Goal: Task Accomplishment & Management: Complete application form

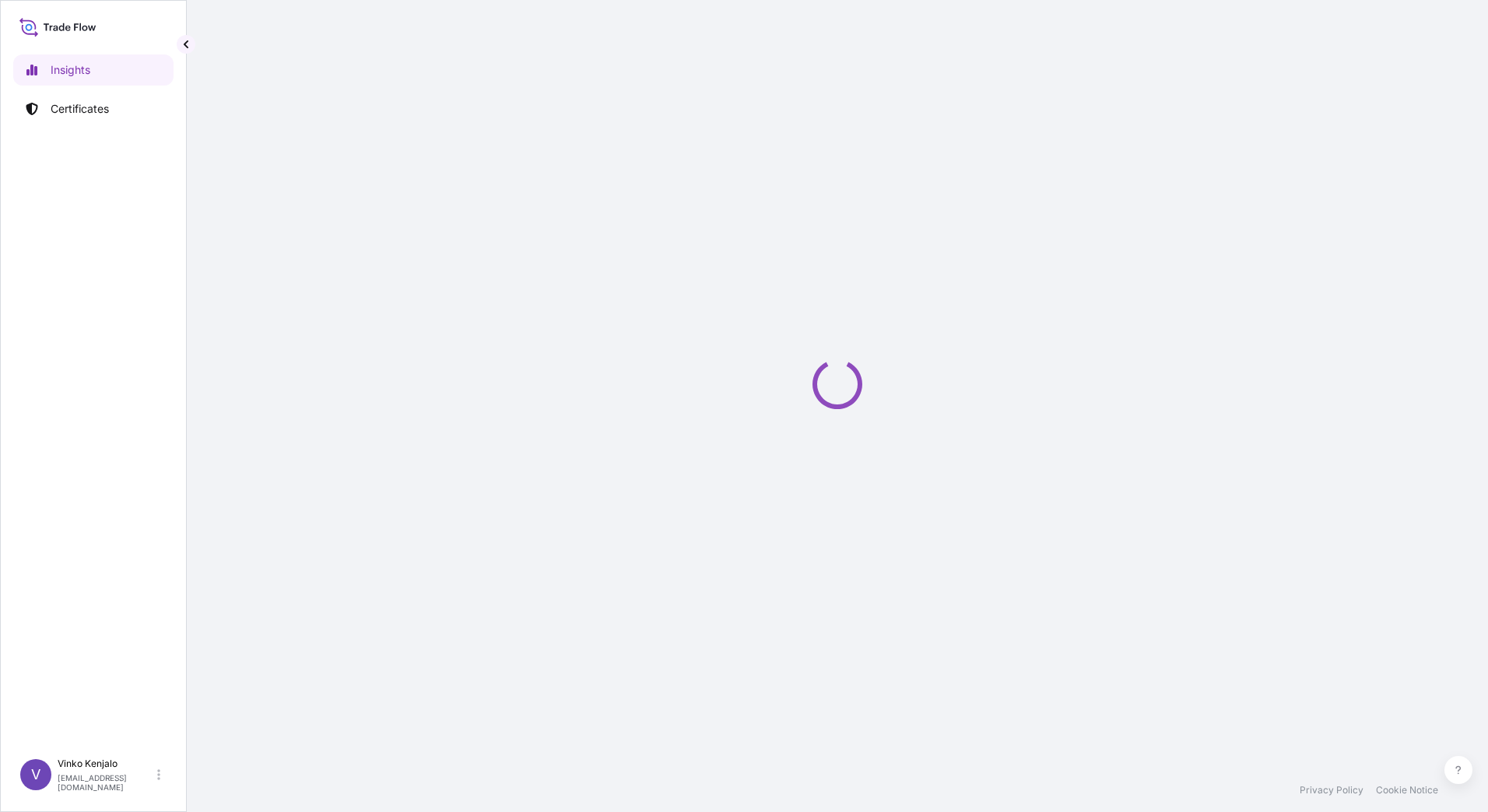
select select "2025"
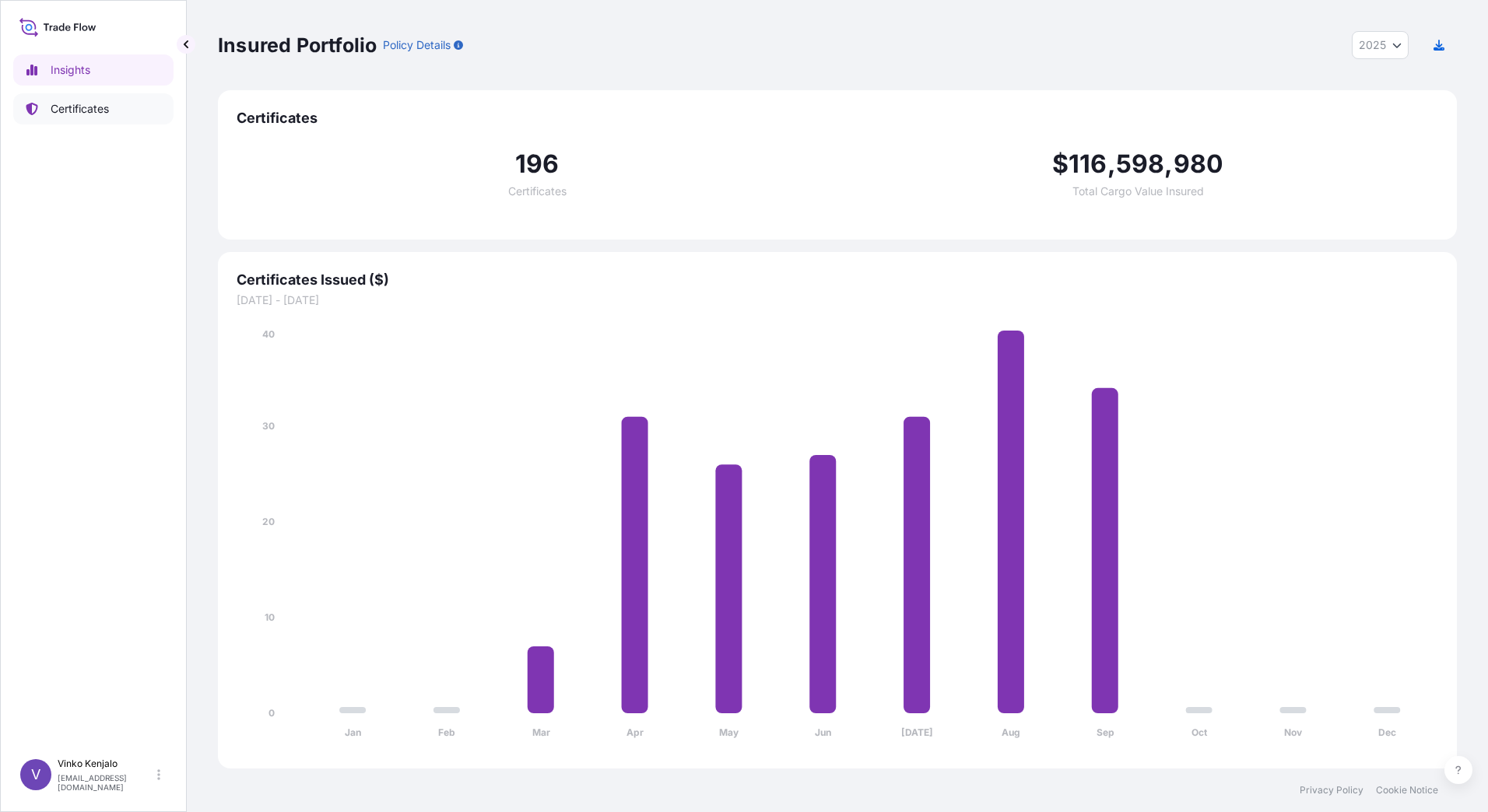
click at [77, 109] on p "Certificates" at bounding box center [80, 109] width 58 height 16
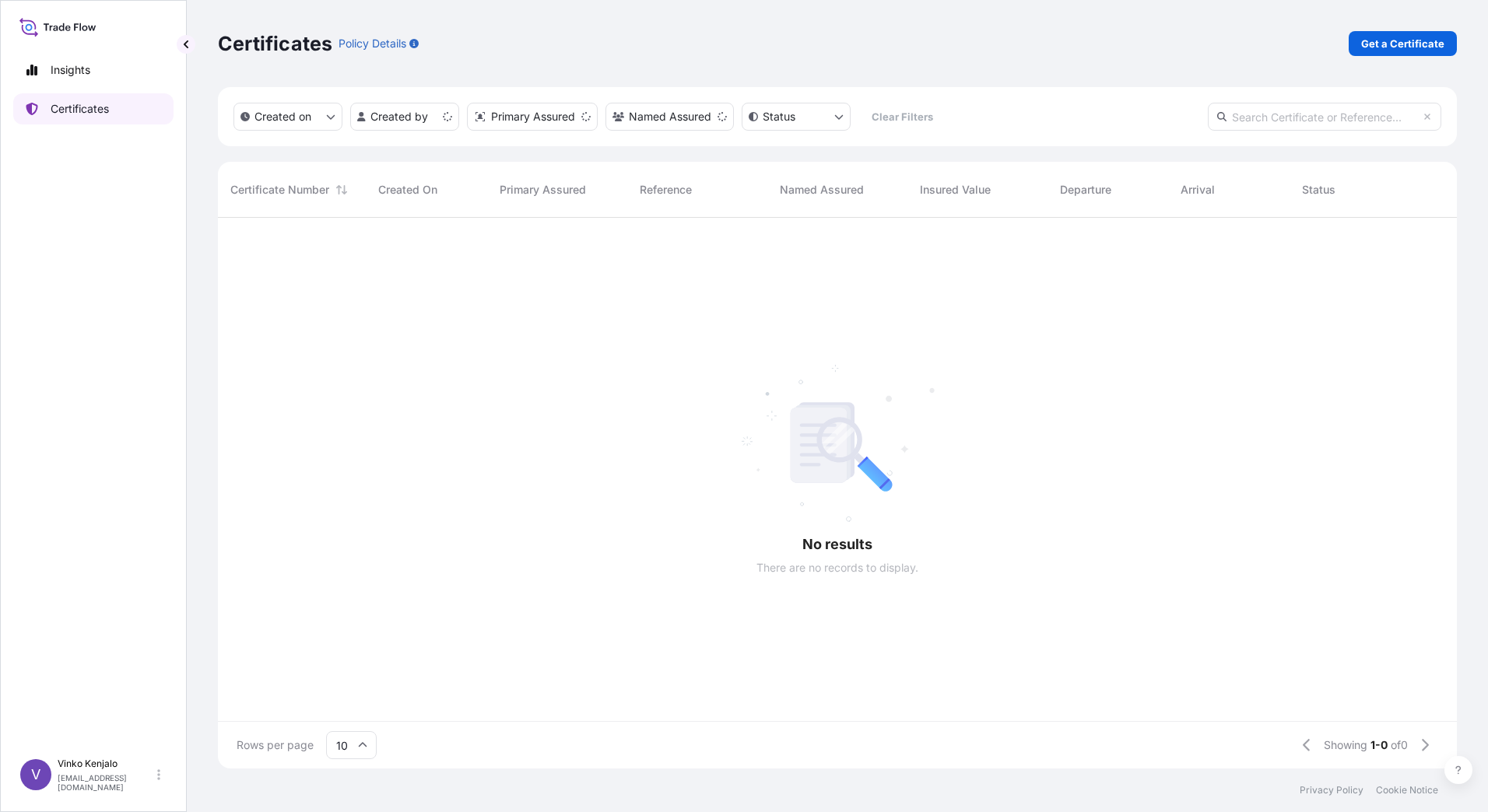
scroll to position [547, 1227]
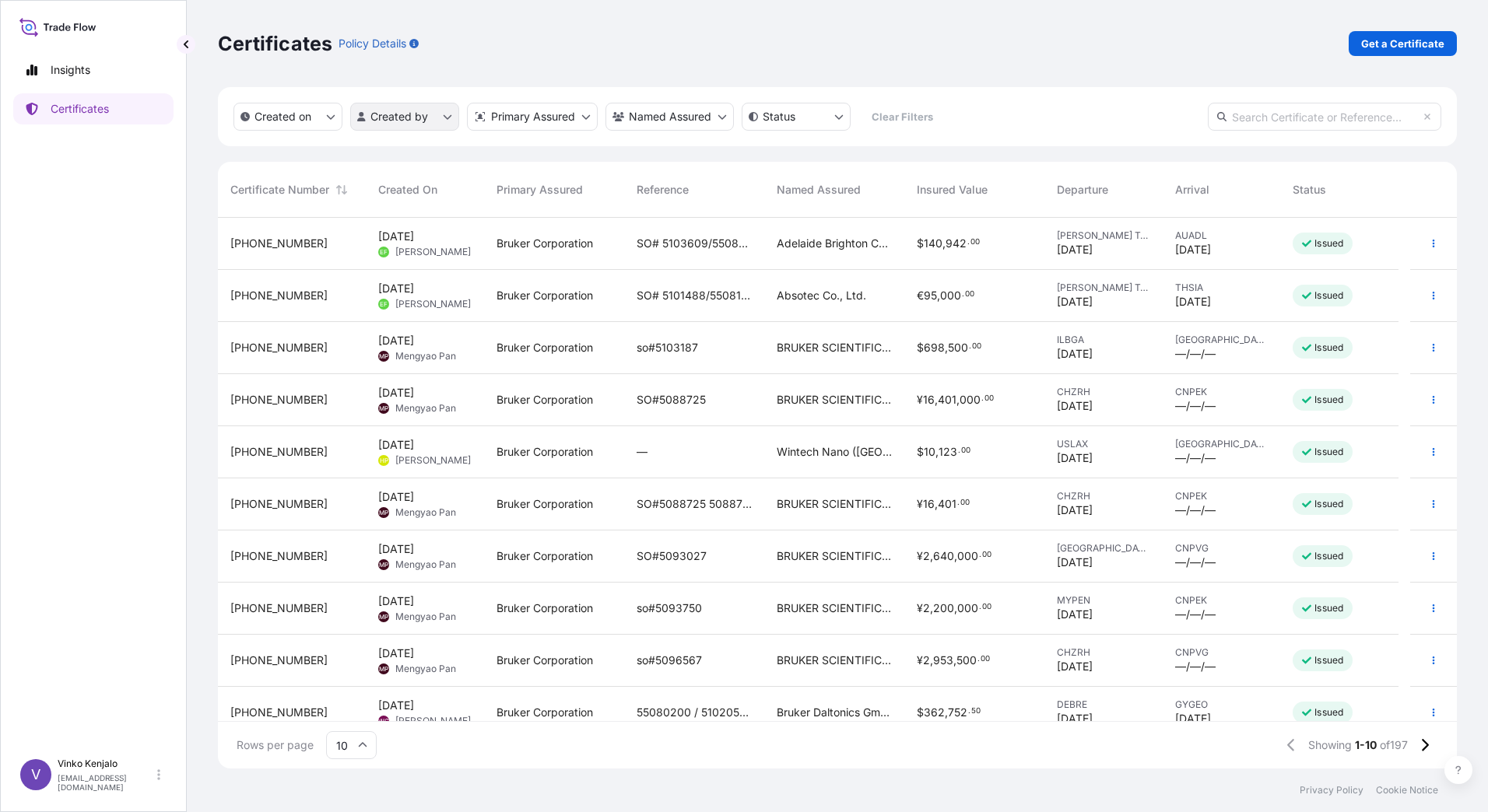
click at [443, 116] on html "Insights Certificates V [PERSON_NAME] [PERSON_NAME][EMAIL_ADDRESS][PERSON_NAME]…" at bounding box center [744, 406] width 1488 height 812
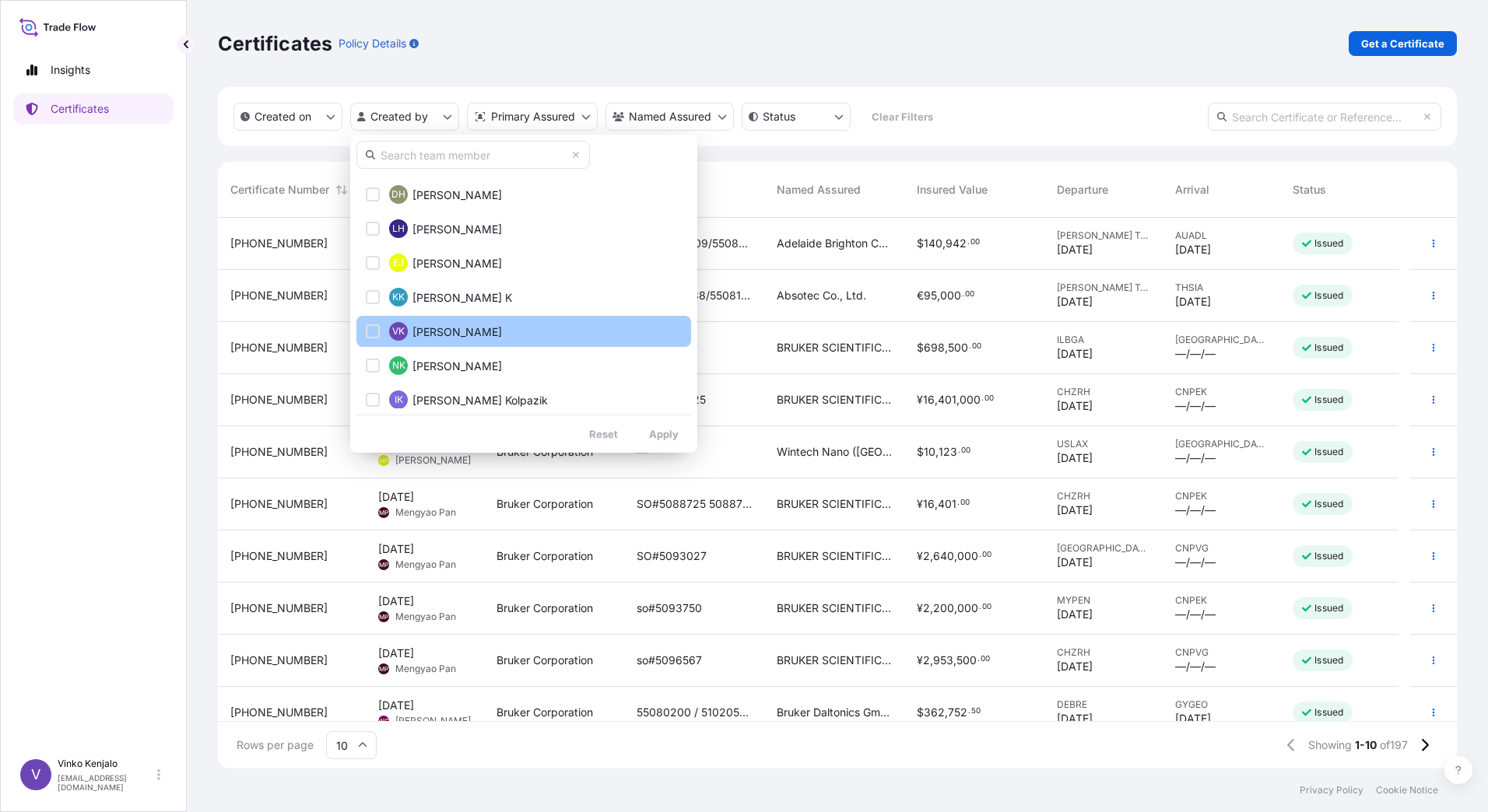
scroll to position [545, 0]
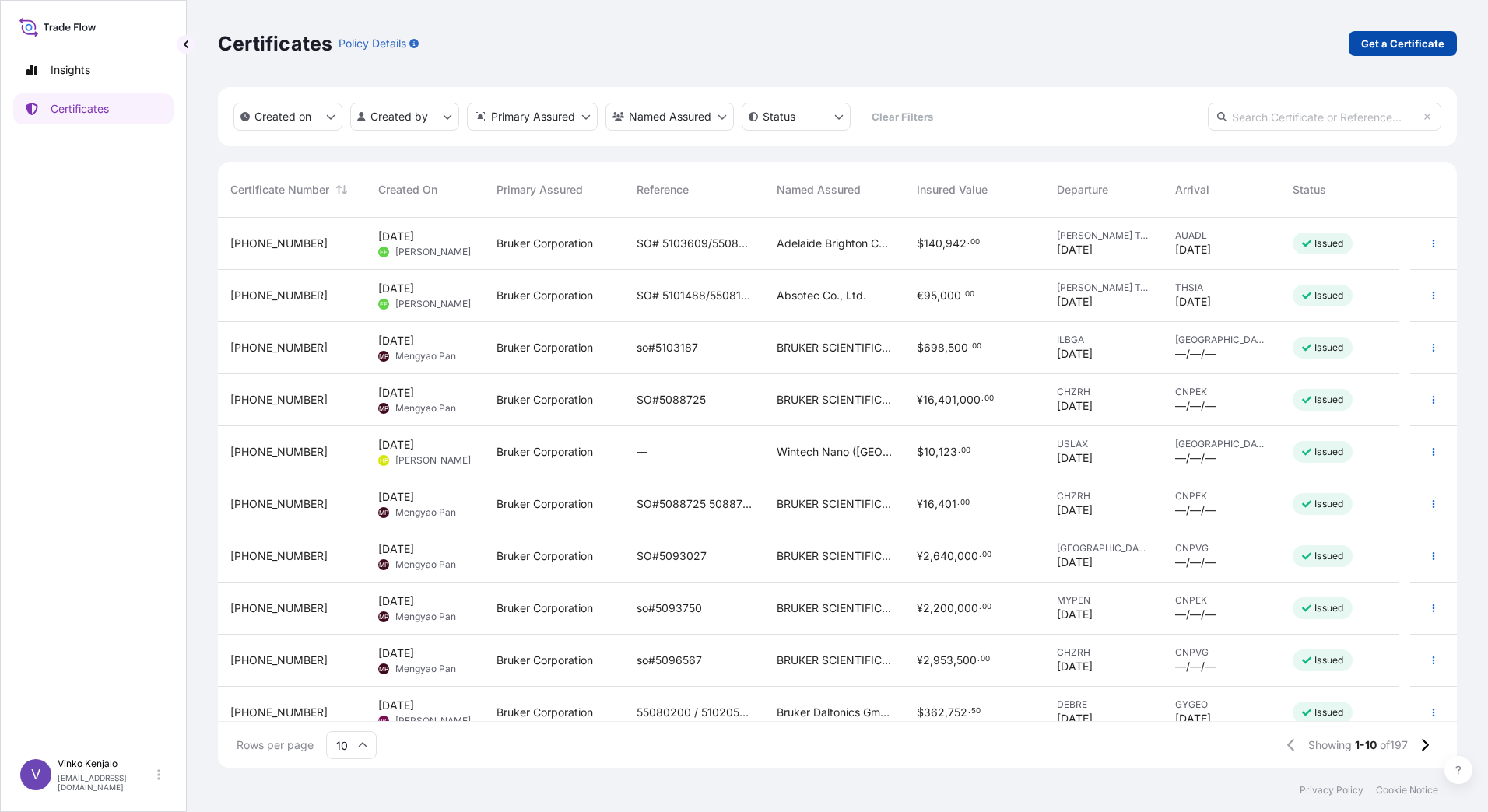
click at [1390, 45] on html "Insights Certificates V [PERSON_NAME] [PERSON_NAME][EMAIL_ADDRESS][PERSON_NAME]…" at bounding box center [744, 406] width 1488 height 812
click at [444, 119] on html "Insights Certificates V [PERSON_NAME] [PERSON_NAME][EMAIL_ADDRESS][PERSON_NAME]…" at bounding box center [744, 406] width 1488 height 812
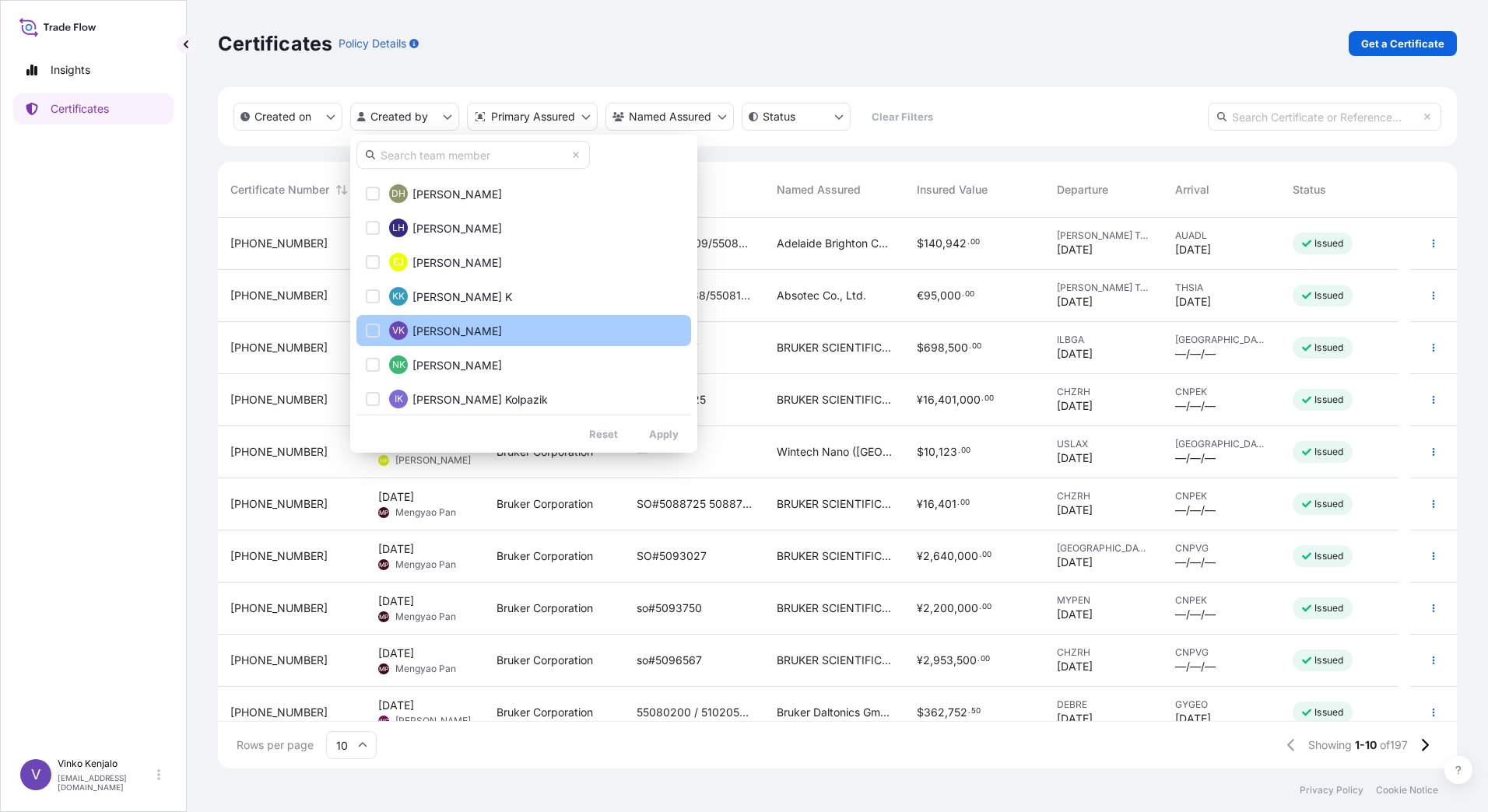
click at [442, 328] on span "[PERSON_NAME]" at bounding box center [457, 332] width 89 height 16
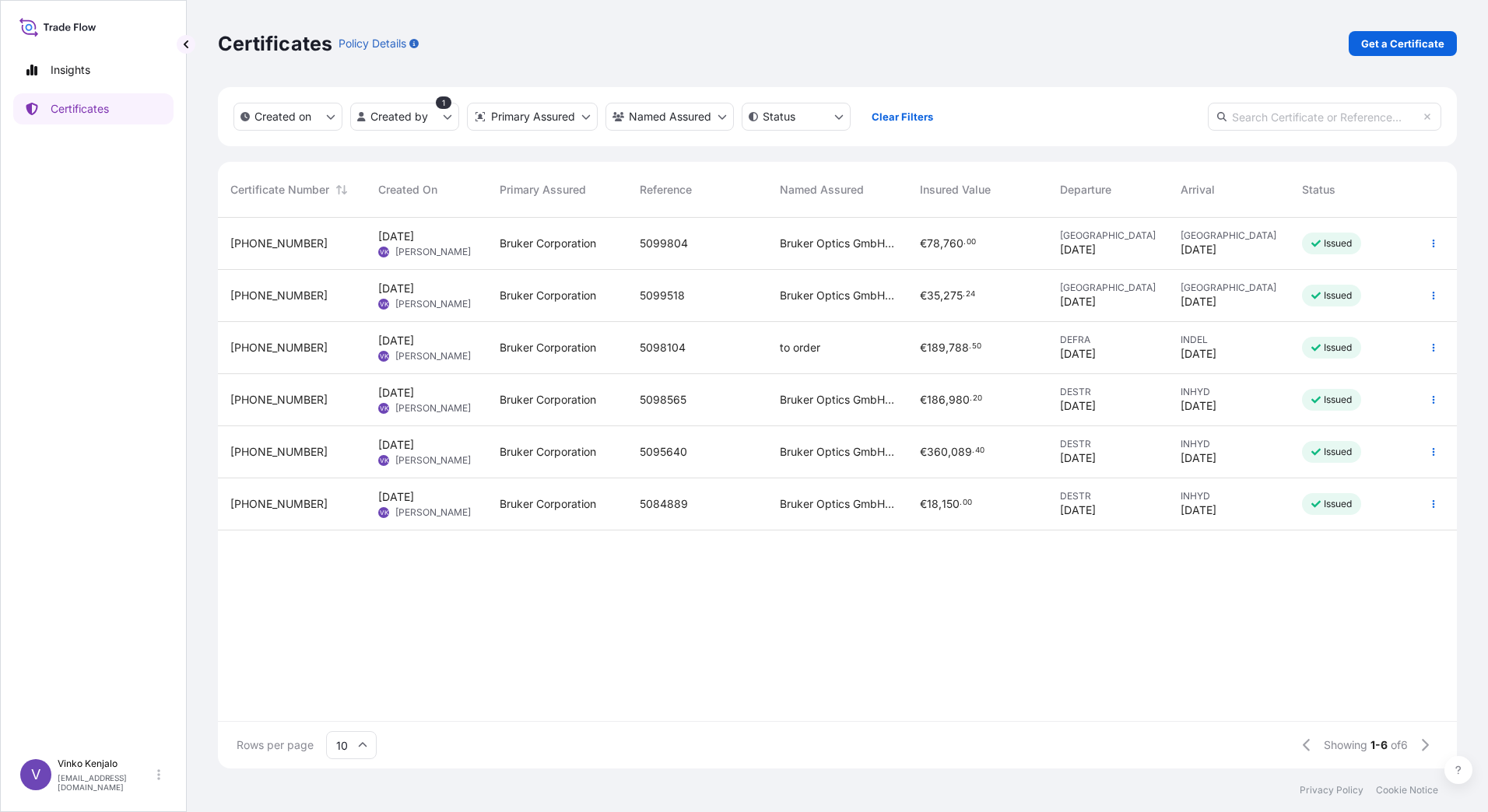
click at [437, 401] on span "[DATE] VK [PERSON_NAME]" at bounding box center [424, 399] width 92 height 29
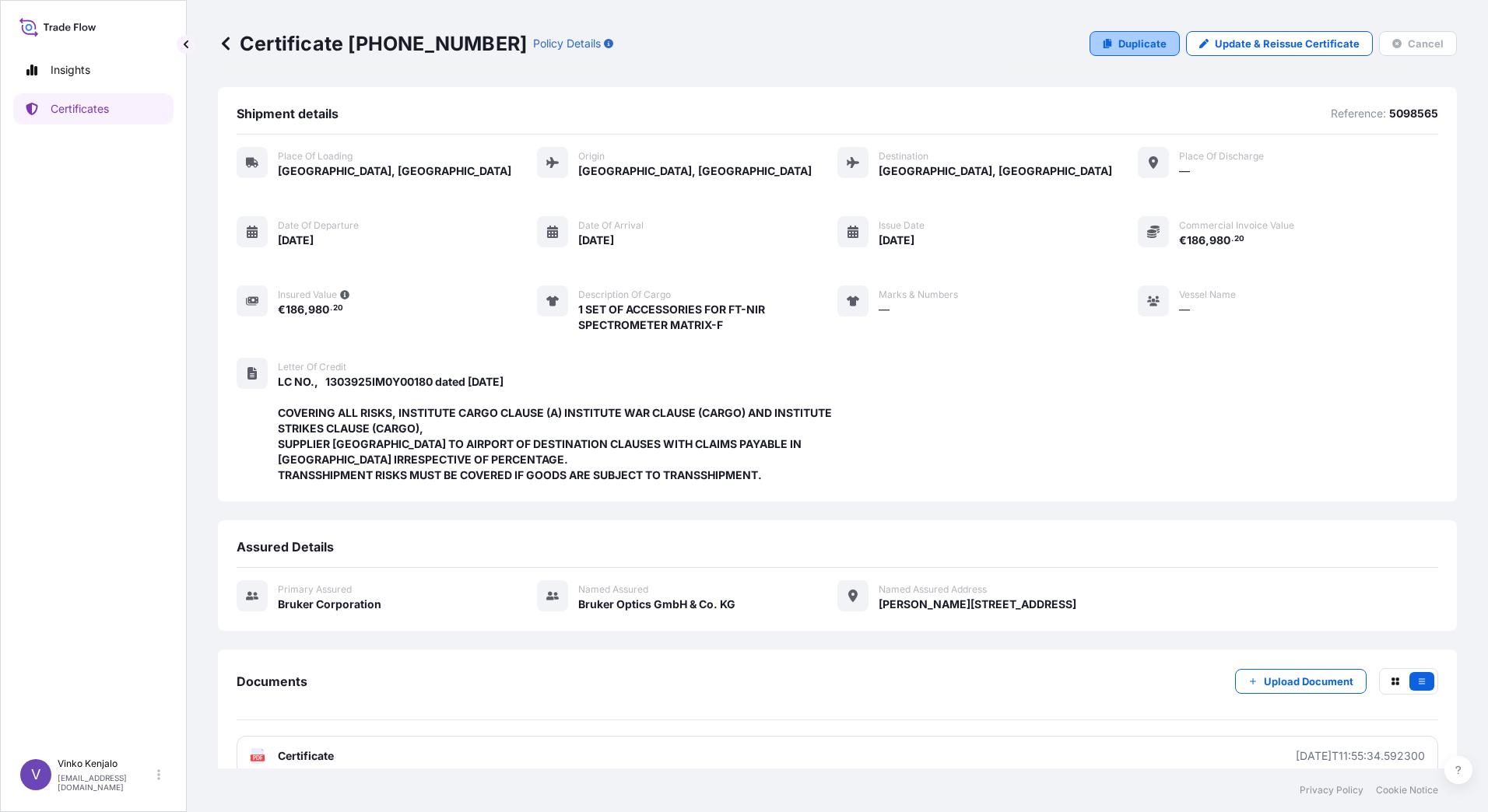
click at [1132, 44] on p "Duplicate" at bounding box center [1142, 44] width 49 height 16
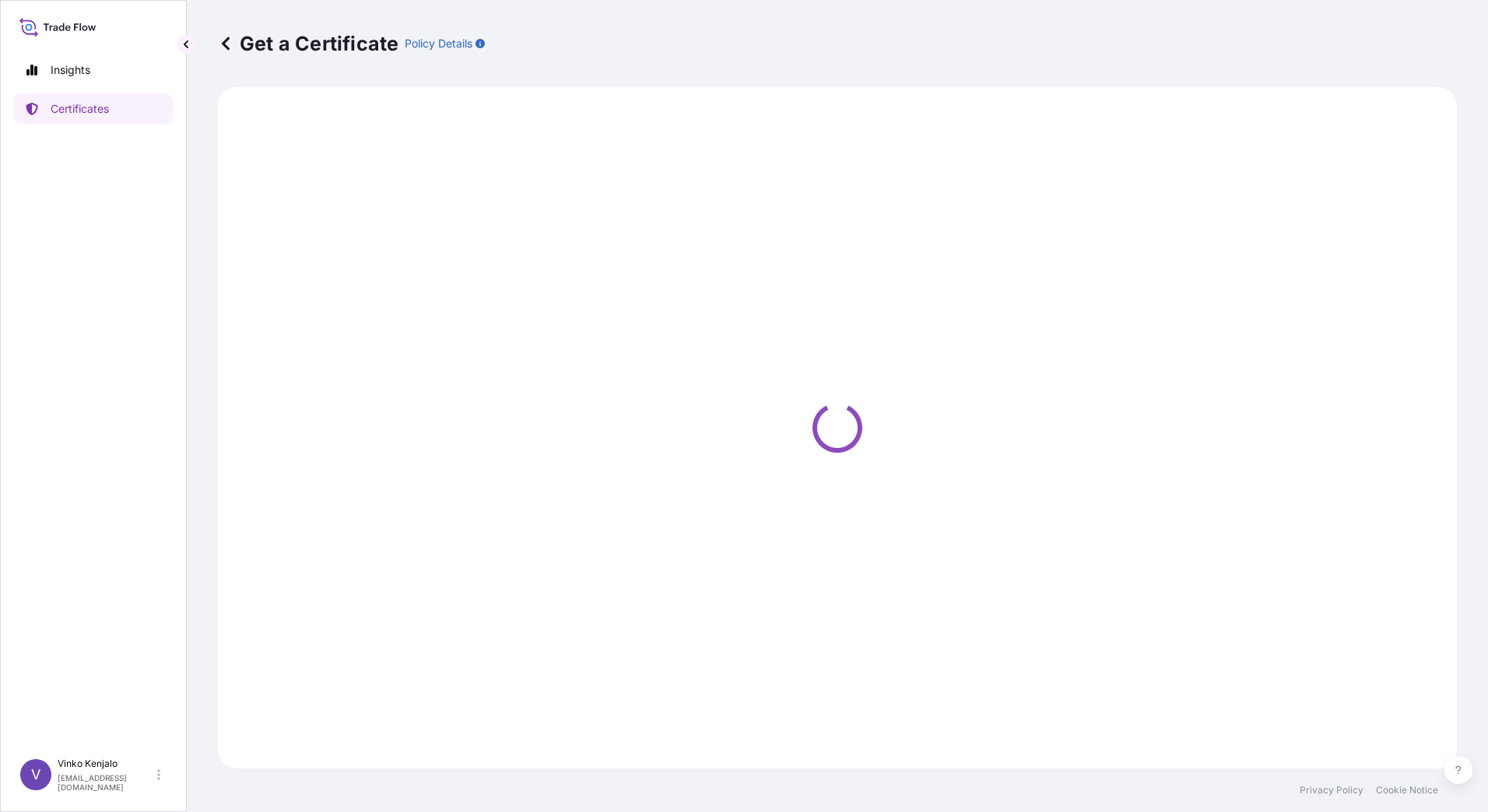
select select "Road / [GEOGRAPHIC_DATA]"
select select "Air"
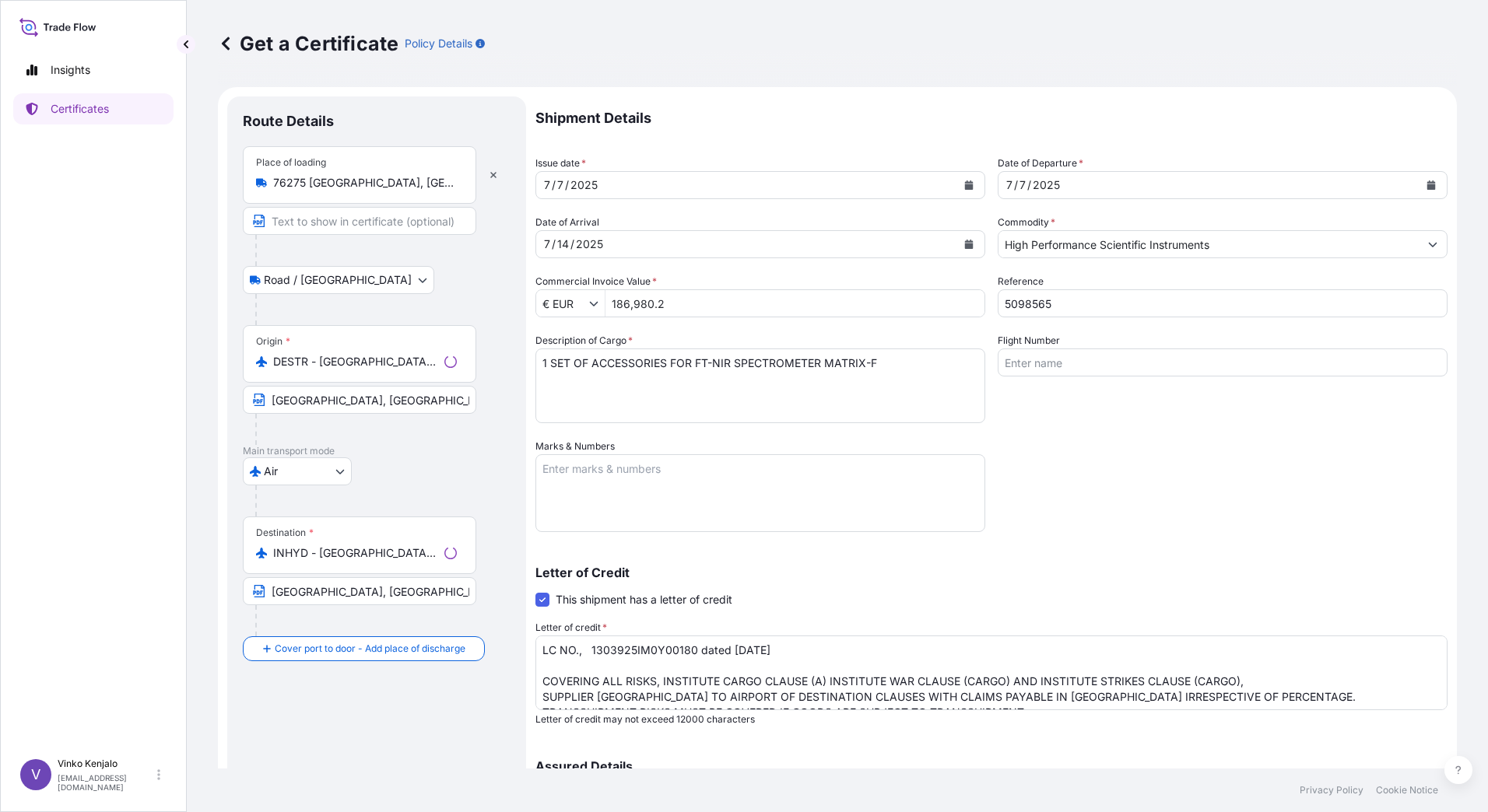
select select "31474"
click at [965, 241] on icon "Calendar" at bounding box center [969, 244] width 9 height 10
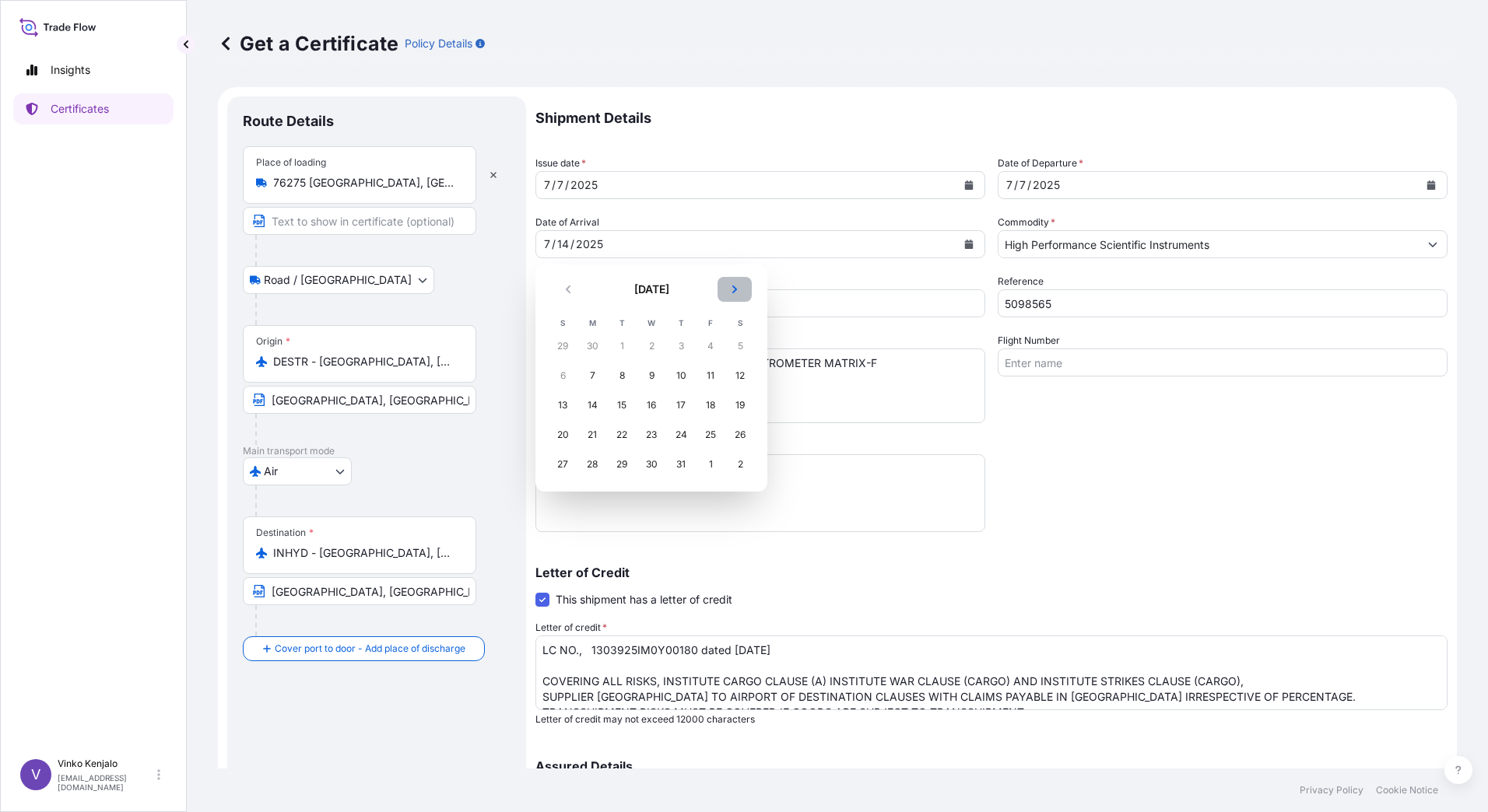
click at [738, 289] on icon "Next" at bounding box center [734, 289] width 10 height 10
click at [563, 377] on div "5" at bounding box center [562, 375] width 28 height 28
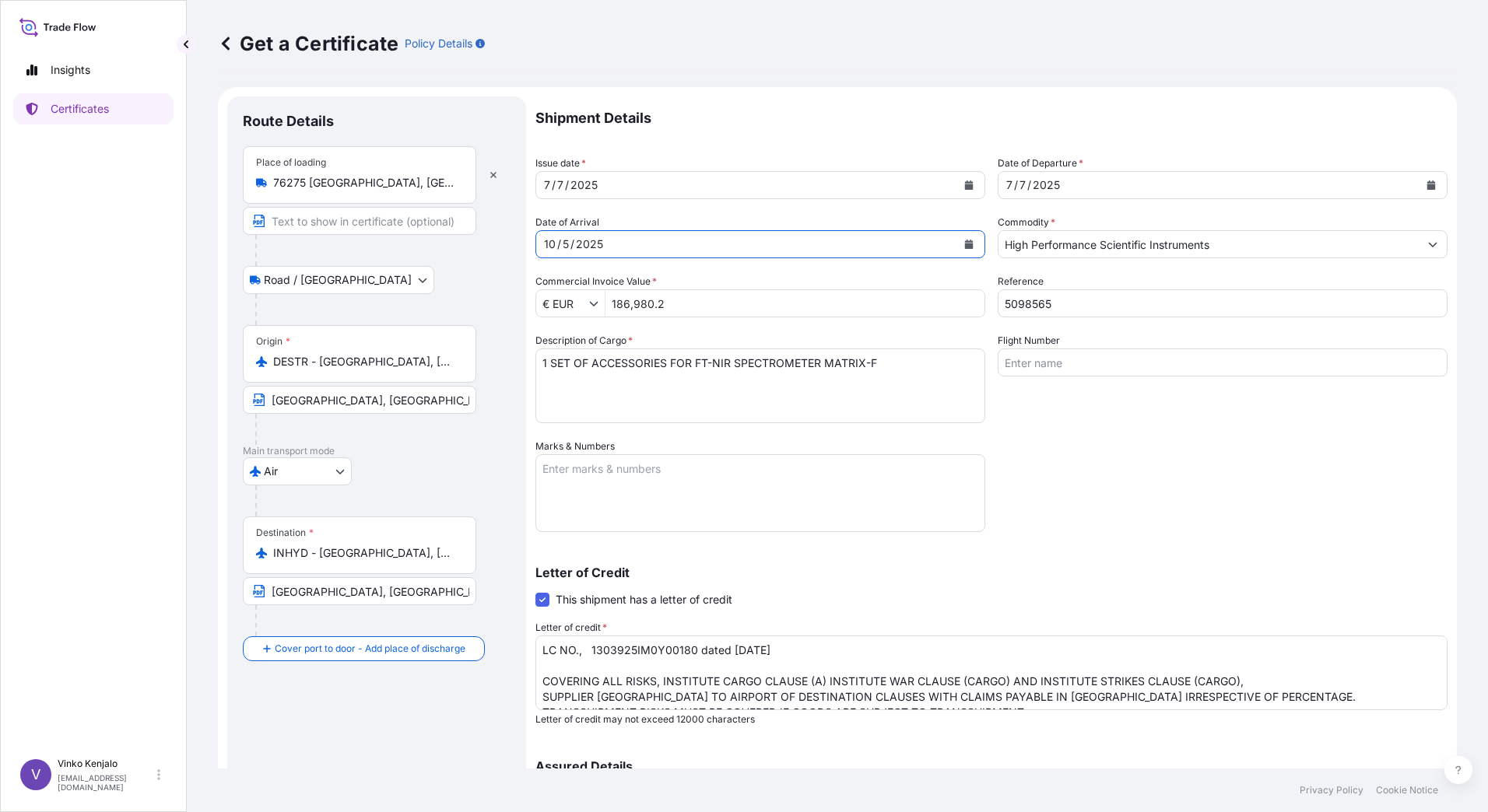
click at [1427, 184] on icon "Calendar" at bounding box center [1432, 185] width 10 height 10
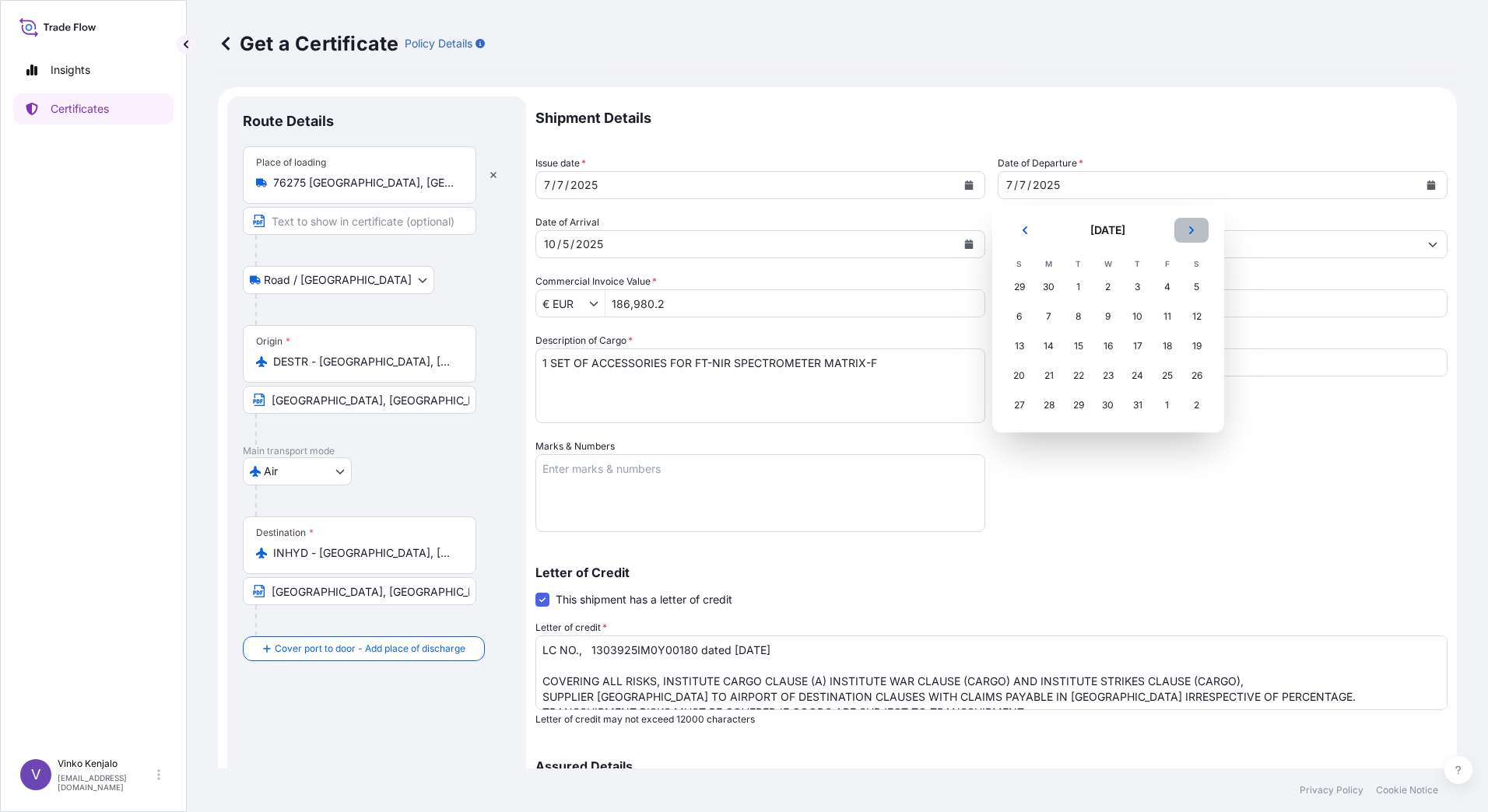
click at [1192, 227] on icon "Next" at bounding box center [1191, 231] width 10 height 10
click at [1165, 286] on div "3" at bounding box center [1167, 286] width 28 height 28
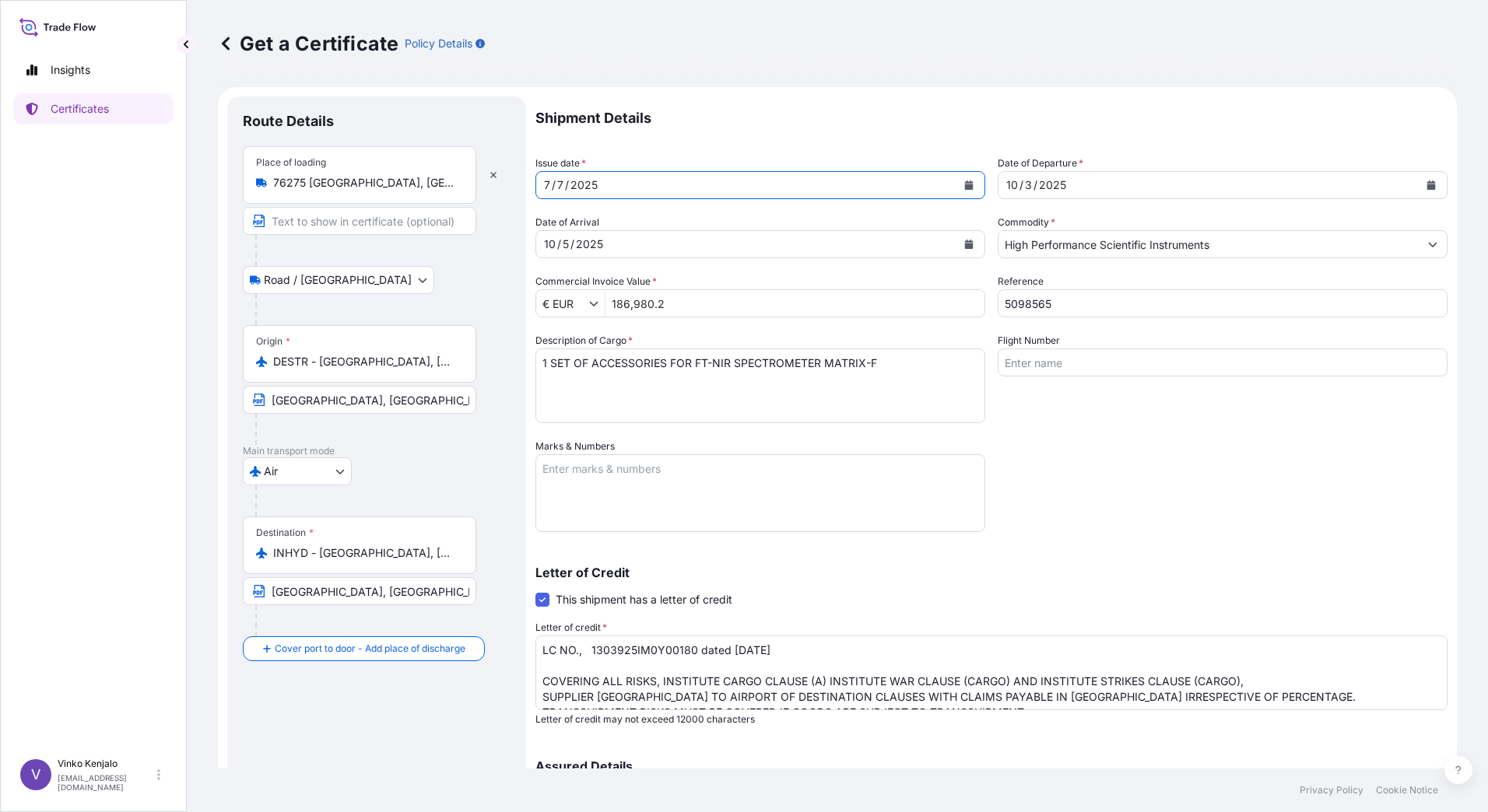
click at [964, 184] on icon "Calendar" at bounding box center [969, 185] width 10 height 10
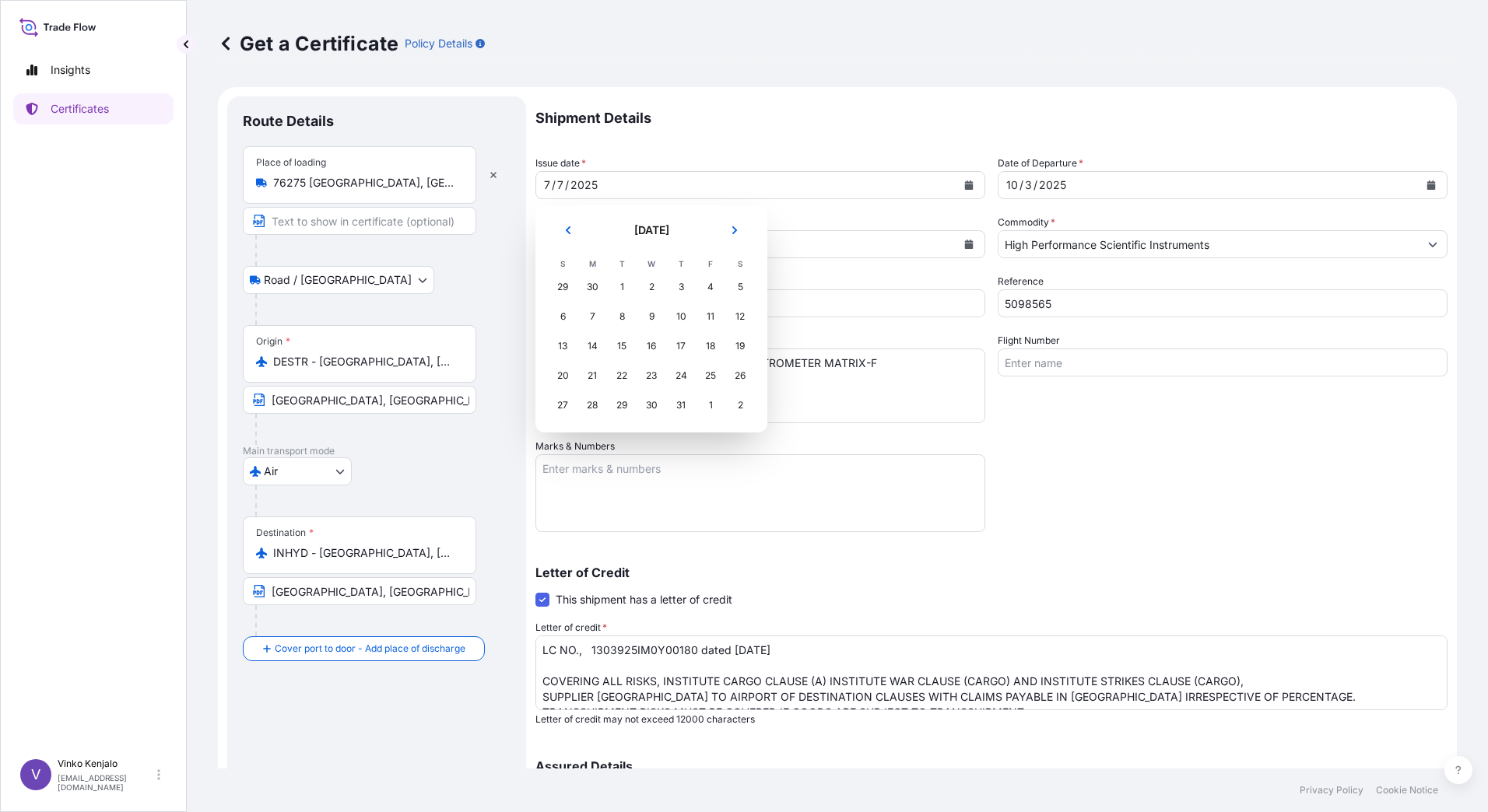
click at [591, 286] on div "30" at bounding box center [592, 286] width 28 height 28
click at [734, 225] on button "Next" at bounding box center [734, 230] width 34 height 25
click at [734, 229] on icon "Next" at bounding box center [734, 231] width 5 height 8
click at [621, 404] on div "30" at bounding box center [621, 405] width 28 height 28
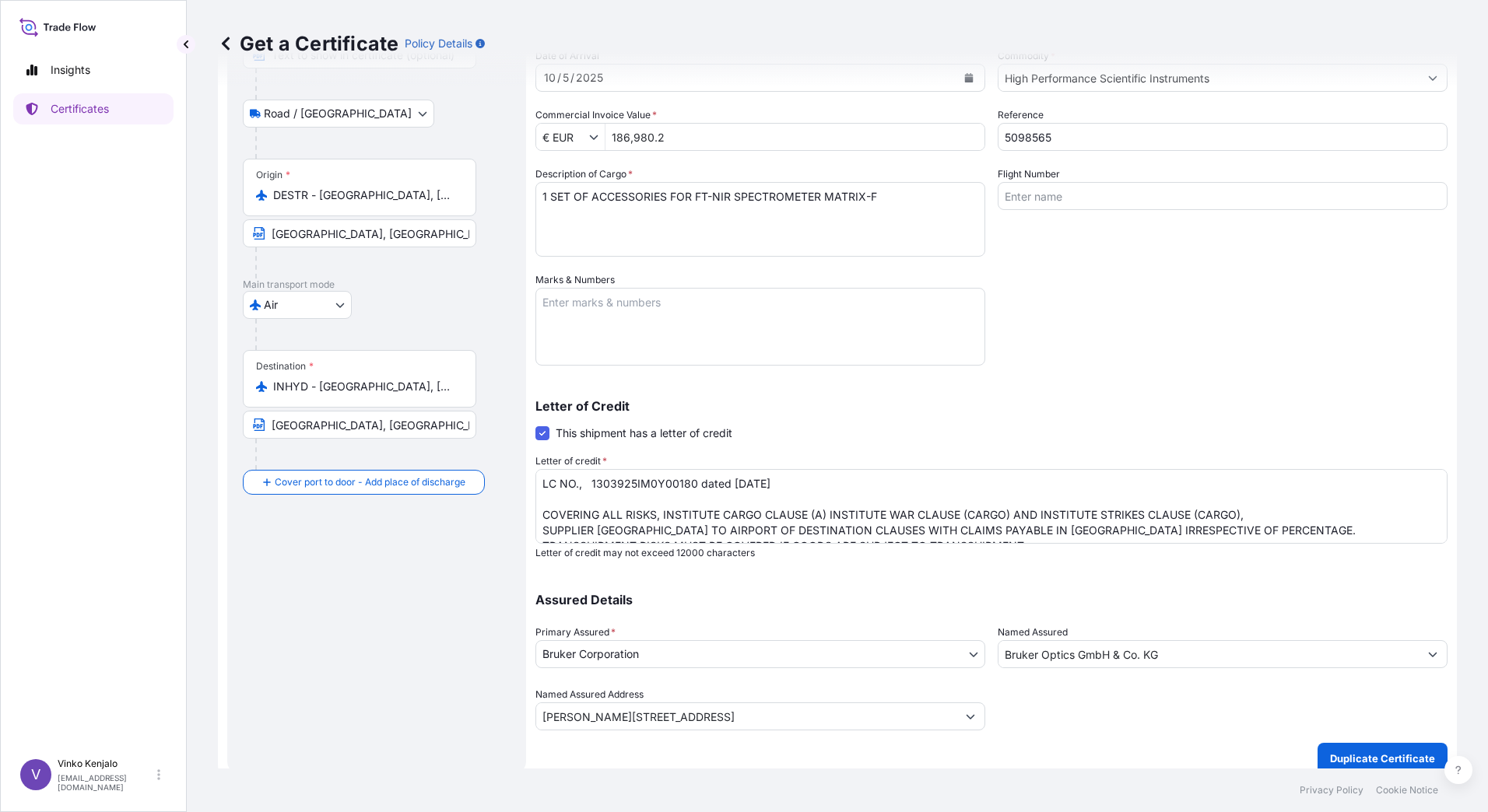
scroll to position [181, 0]
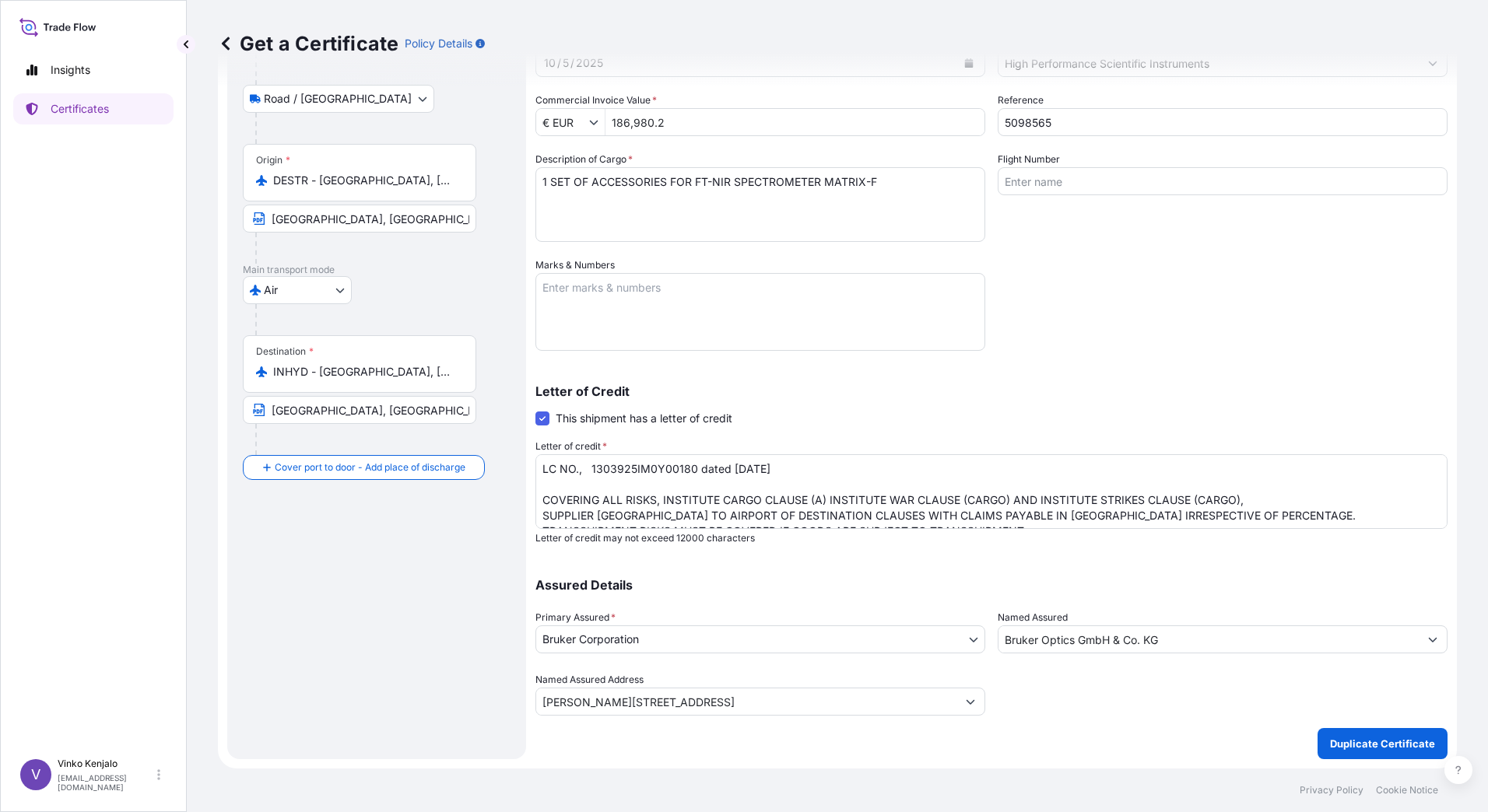
click at [800, 470] on textarea "LC NO., 1303925IM0Y00180 dated [DATE] COVERING ALL RISKS, INSTITUTE CARGO CLAUS…" at bounding box center [991, 491] width 912 height 75
drag, startPoint x: 803, startPoint y: 468, endPoint x: 590, endPoint y: 474, distance: 213.1
click at [590, 474] on textarea "LC NO., 1303925IM0Y00180 dated [DATE] COVERING ALL RISKS, INSTITUTE CARGO CLAUS…" at bounding box center [991, 491] width 912 height 75
paste textarea "B00368 dated 24.09"
click at [591, 470] on textarea "LC NO., 1303925IM0Y00180 dated [DATE] COVERING ALL RISKS, INSTITUTE CARGO CLAUS…" at bounding box center [991, 491] width 912 height 75
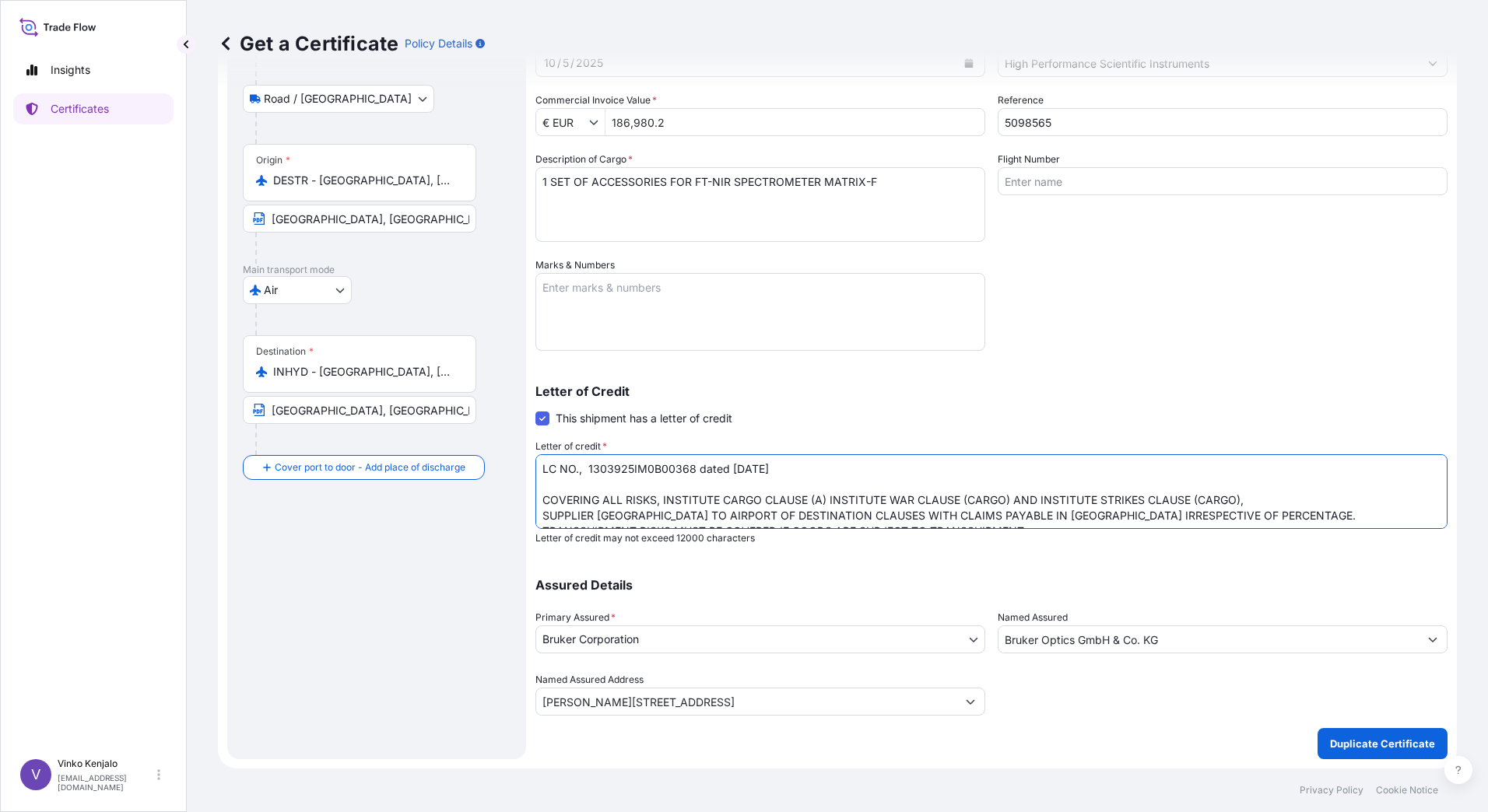
type textarea "LC NO., 1303925IM0B00368 dated [DATE] COVERING ALL RISKS, INSTITUTE CARGO CLAUS…"
click at [901, 185] on textarea "1 SET OF ACCESSORIES FOR FT-NIR SPECTROMETER MATRIX-F" at bounding box center [760, 204] width 450 height 75
drag, startPoint x: 898, startPoint y: 179, endPoint x: 520, endPoint y: 185, distance: 378.0
click at [520, 185] on form "Route Details Place of loading 76275 [GEOGRAPHIC_DATA], [GEOGRAPHIC_DATA] Road …" at bounding box center [837, 337] width 1239 height 863
paste textarea "FT-NIR SPECTROMETER SYSTEM MPA II QTY: 1"
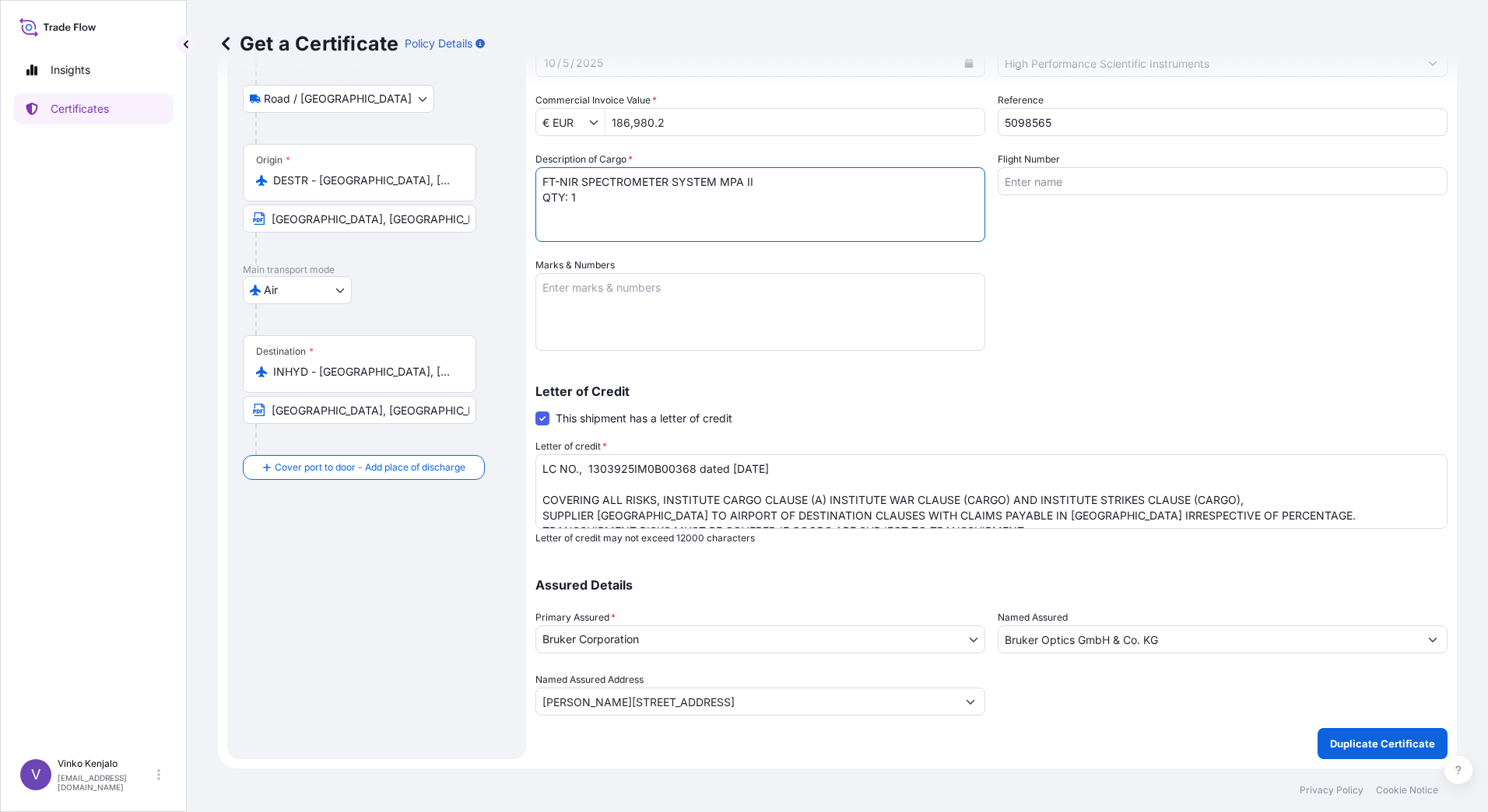
type textarea "FT-NIR SPECTROMETER SYSTEM MPA II QTY: 1"
click at [672, 123] on input "186,980.2" at bounding box center [795, 122] width 379 height 28
type input "114,011.7"
click at [1097, 126] on input "5098565" at bounding box center [1222, 122] width 450 height 28
click at [1051, 124] on input "510" at bounding box center [1222, 122] width 450 height 28
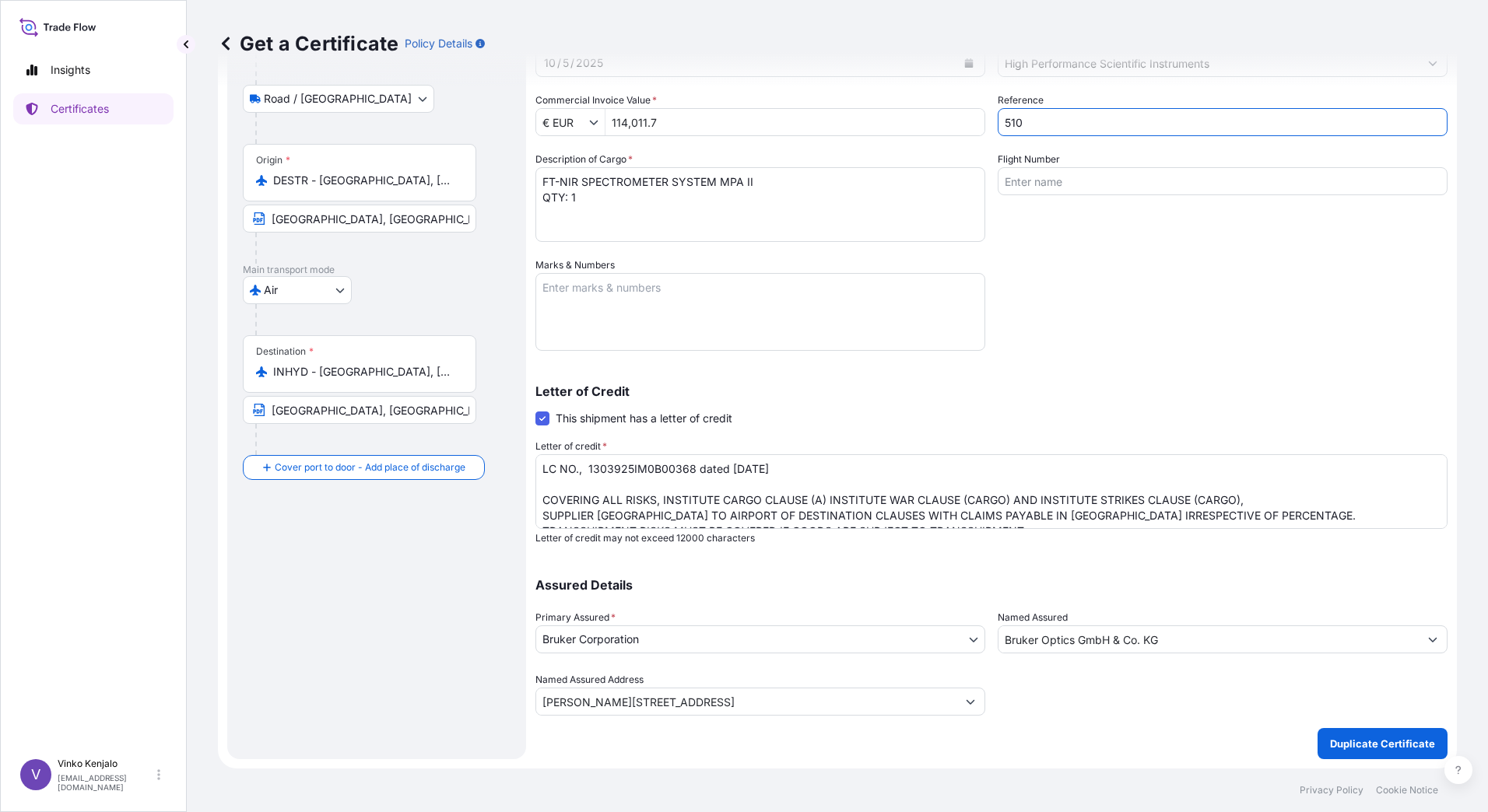
type input "5105609"
click at [1362, 743] on p "Duplicate Certificate" at bounding box center [1382, 744] width 105 height 16
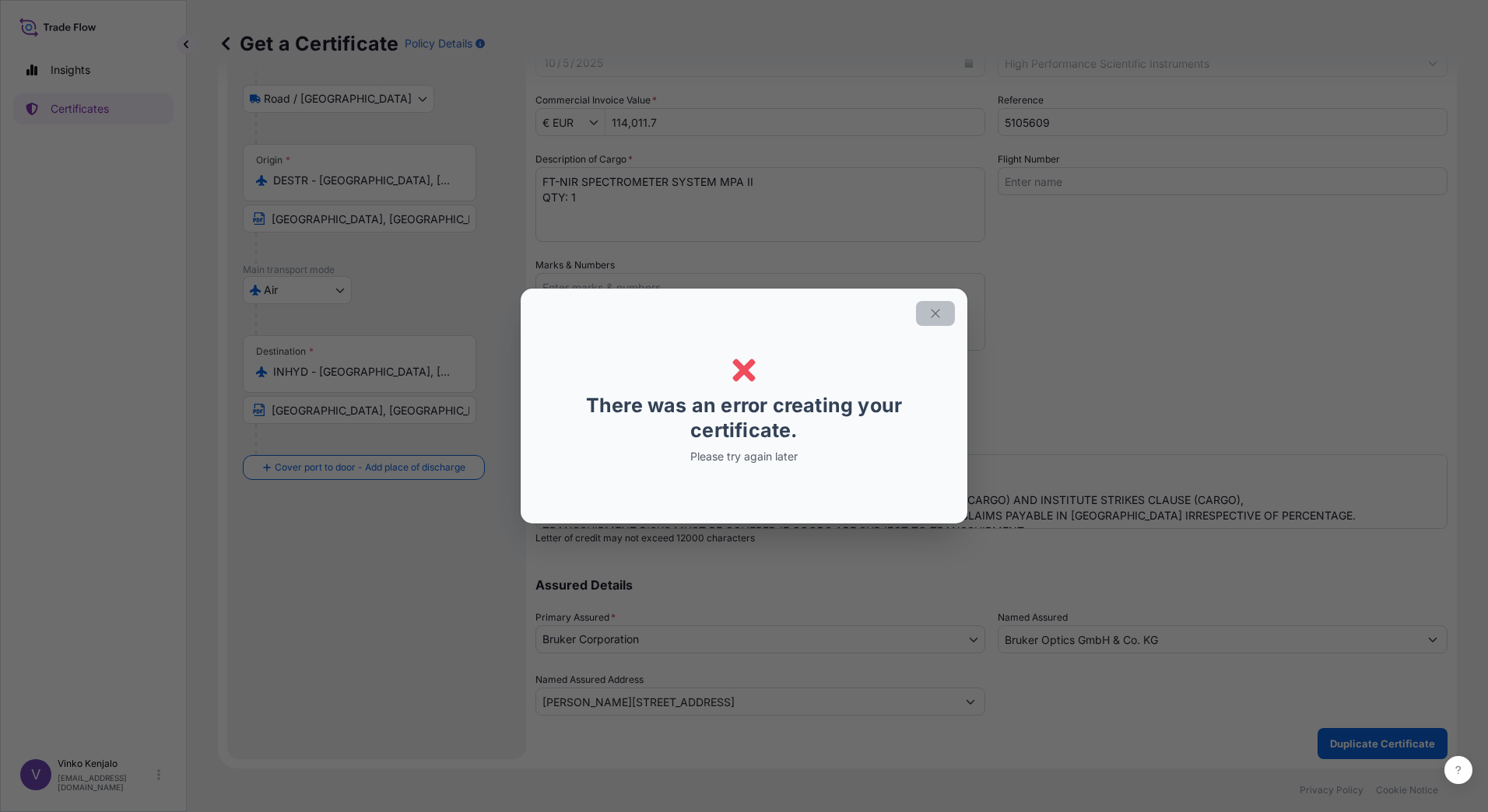
click at [933, 313] on icon "button" at bounding box center [936, 313] width 14 height 14
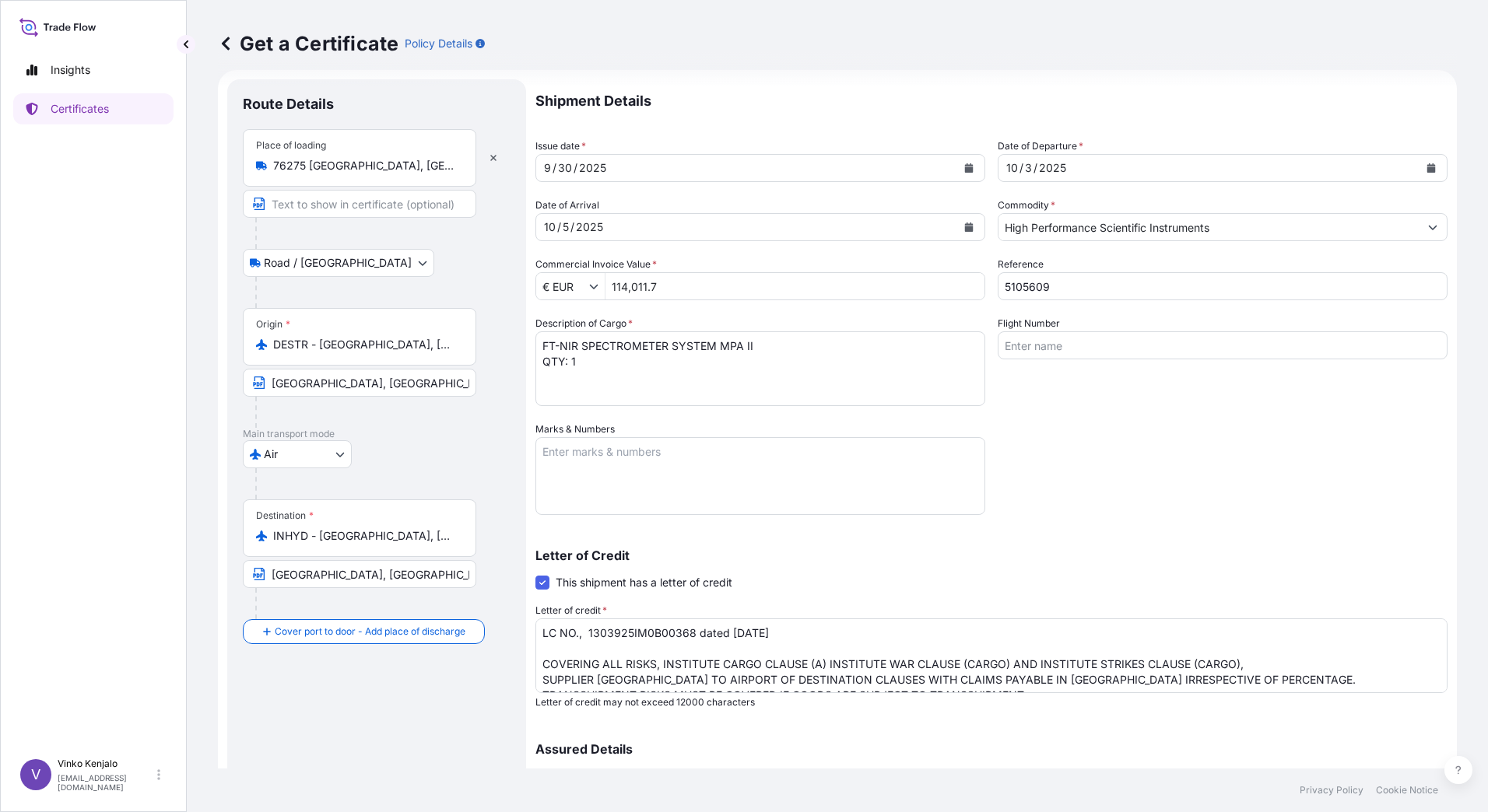
scroll to position [0, 0]
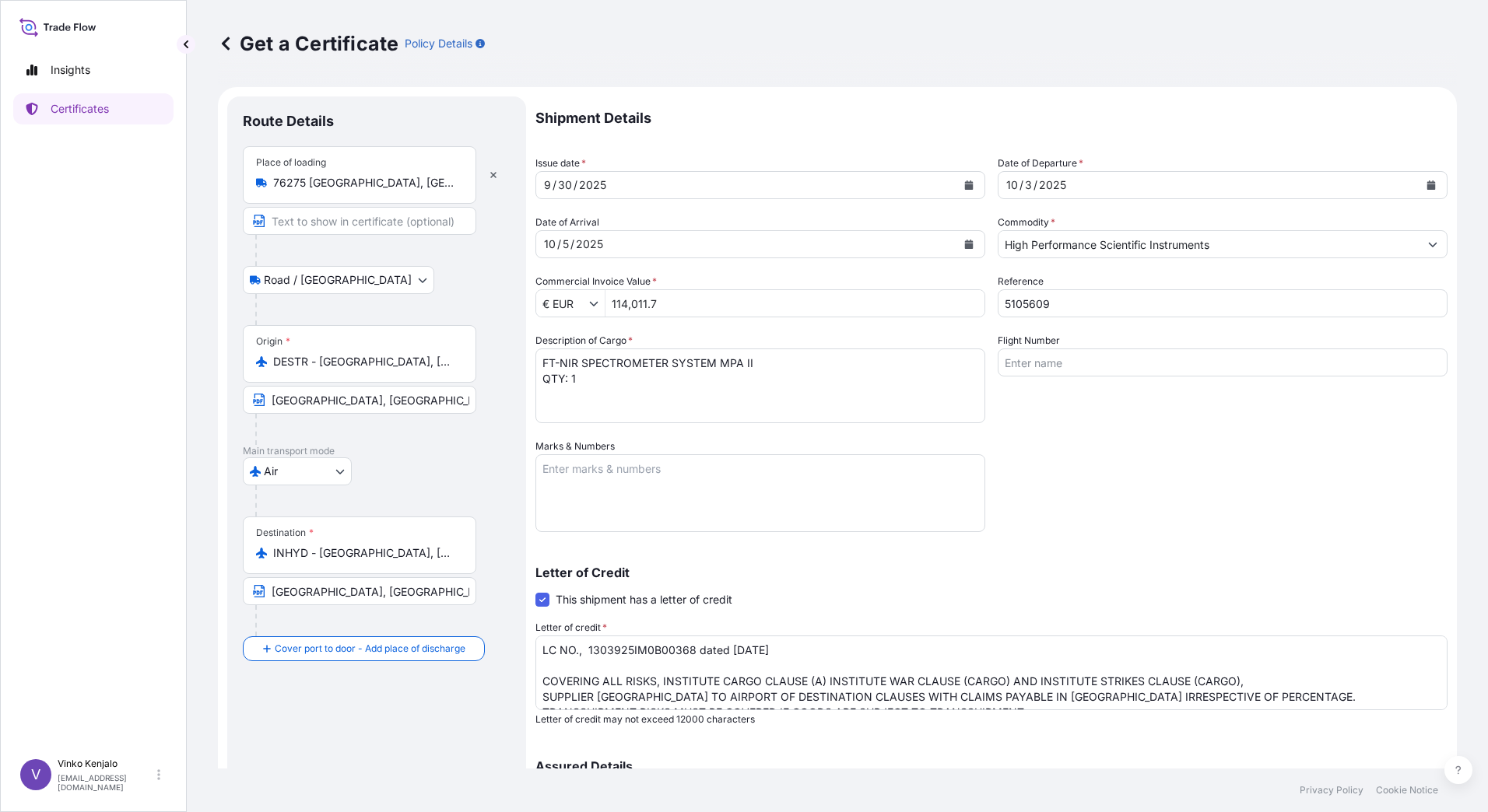
click at [1077, 482] on div "Shipment Details Issue date * [DATE] Date of Departure * [DATE] Date of Arrival…" at bounding box center [991, 496] width 912 height 800
